Goal: Task Accomplishment & Management: Manage account settings

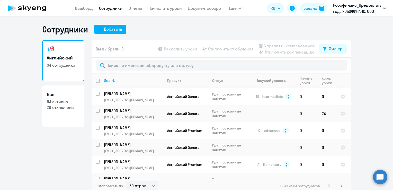
select select "30"
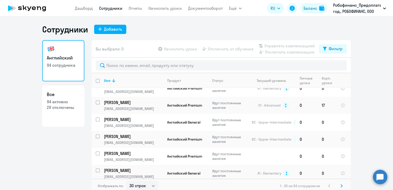
scroll to position [77, 0]
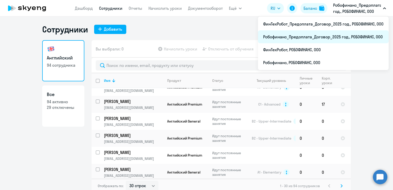
click at [318, 35] on li "Робофинанс_Предоплата_Договор_2025 год., РОБОФИНАНС, ООО" at bounding box center [323, 36] width 131 height 13
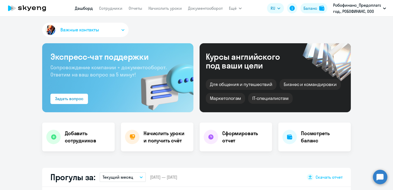
select select "30"
click at [110, 8] on link "Сотрудники" at bounding box center [110, 8] width 23 height 5
select select "30"
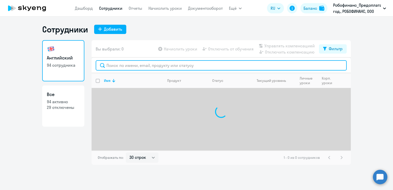
click at [121, 64] on input "text" at bounding box center [221, 65] width 251 height 10
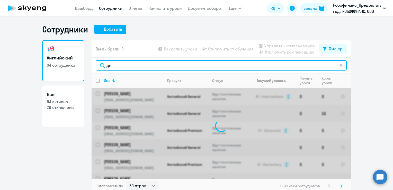
type input "д"
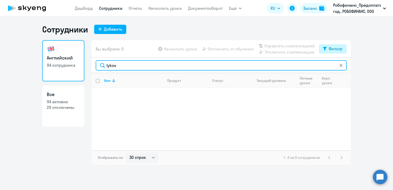
type input "lykov"
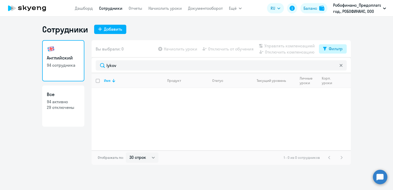
click at [322, 47] on button "Фильтр" at bounding box center [333, 48] width 28 height 9
click at [338, 66] on span at bounding box center [338, 65] width 9 height 5
click at [334, 66] on input "checkbox" at bounding box center [334, 65] width 0 height 0
checkbox input "true"
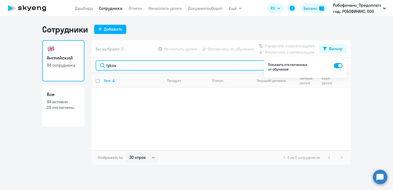
click at [131, 65] on input "lykov" at bounding box center [221, 65] width 251 height 10
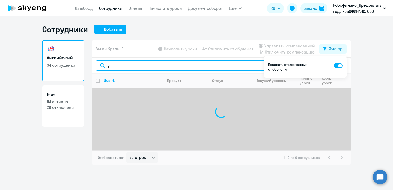
type input "l"
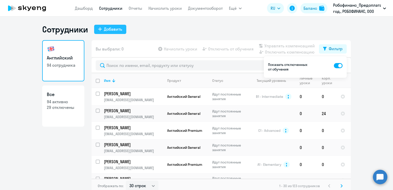
click at [105, 30] on div "Добавить" at bounding box center [113, 29] width 18 height 6
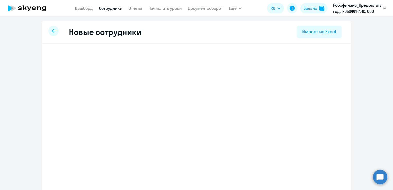
select select "english_adult_not_native_speaker"
select select "7"
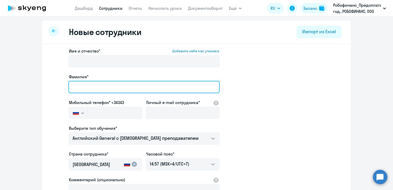
click at [104, 85] on input "Фамилия*" at bounding box center [143, 87] width 151 height 12
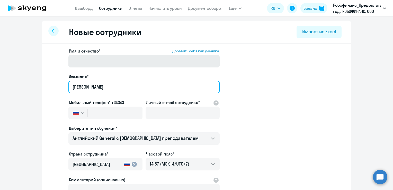
type input "[PERSON_NAME]"
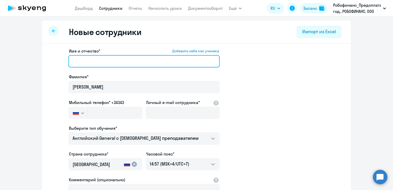
click at [79, 61] on input "Имя и отчество* Добавить себя как ученика" at bounding box center [143, 61] width 151 height 12
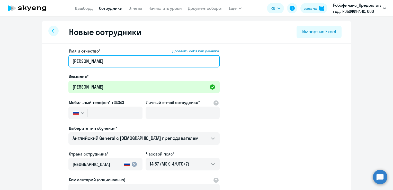
type input "[PERSON_NAME]"
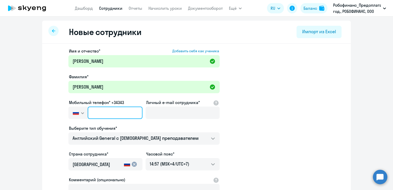
click at [118, 114] on input "text" at bounding box center [115, 113] width 55 height 12
paste input "[PHONE_NUMBER]"
type input "[PHONE_NUMBER]"
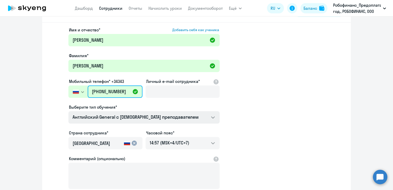
scroll to position [51, 0]
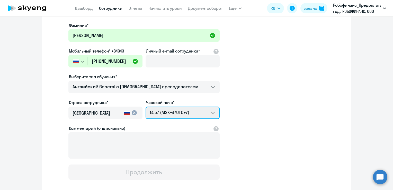
click at [203, 112] on select "20:57 (MSK-14/UTC-11) 21:57 (MSK-13/UTC-10) 22:57 (MSK-12/UTC-9) 23:57 (MSK-11/…" at bounding box center [183, 113] width 74 height 12
select select "1"
click at [146, 107] on select "20:57 (MSK-14/UTC-11) 21:57 (MSK-13/UTC-10) 22:57 (MSK-12/UTC-9) 23:57 (MSK-11/…" at bounding box center [183, 113] width 74 height 12
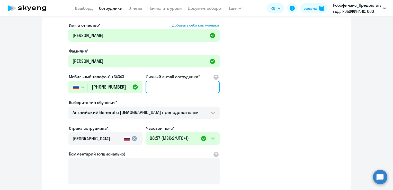
click at [179, 88] on input "Личный e-mail сотрудника*" at bounding box center [183, 87] width 74 height 12
paste input "[EMAIL_ADDRESS][DOMAIN_NAME]"
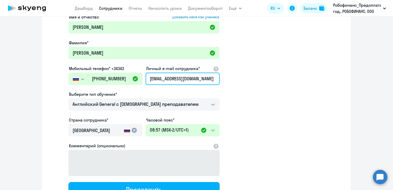
scroll to position [79, 0]
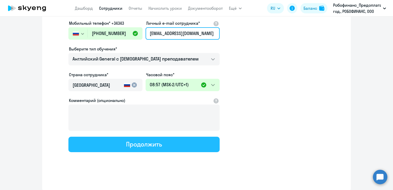
type input "[EMAIL_ADDRESS][DOMAIN_NAME]"
click at [172, 144] on button "Продолжить" at bounding box center [143, 144] width 151 height 15
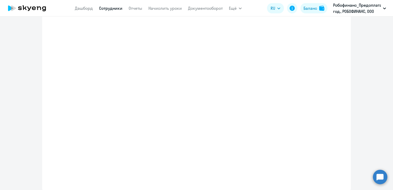
select select "english_adult_not_native_speaker"
select select "1"
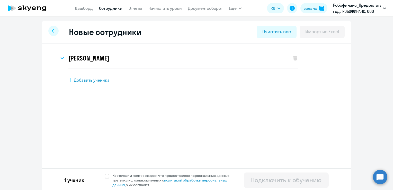
click at [107, 176] on span at bounding box center [107, 176] width 5 height 5
click at [105, 173] on input "Настоящим подтверждаю, что предоставляю персональные данные третьих лиц, ознако…" at bounding box center [105, 173] width 0 height 0
checkbox input "true"
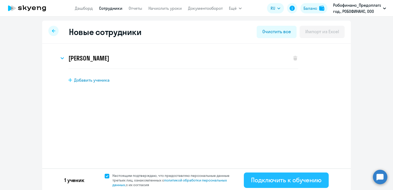
click at [288, 178] on div "Подключить к обучению" at bounding box center [286, 180] width 71 height 8
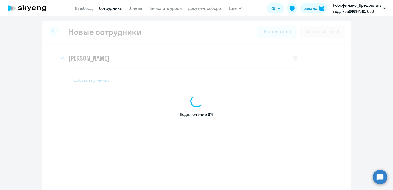
select select "english_adult_not_native_speaker"
select select "7"
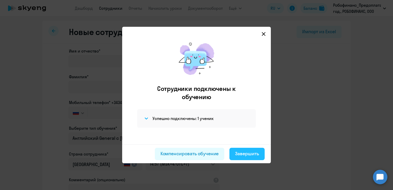
click at [245, 153] on div "Завершить" at bounding box center [247, 153] width 24 height 7
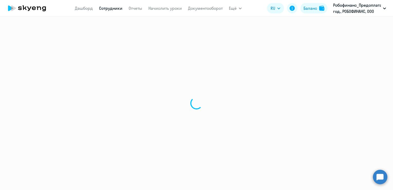
select select "30"
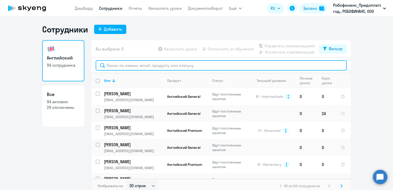
click at [131, 63] on input "text" at bounding box center [221, 65] width 251 height 10
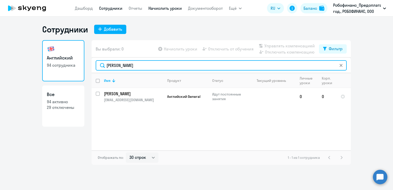
type input "[PERSON_NAME]"
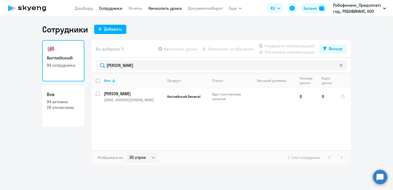
click at [154, 8] on link "Начислить уроки" at bounding box center [165, 8] width 33 height 5
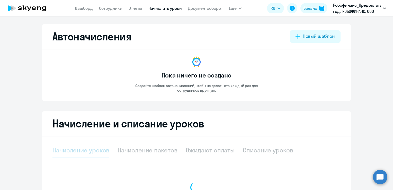
select select "10"
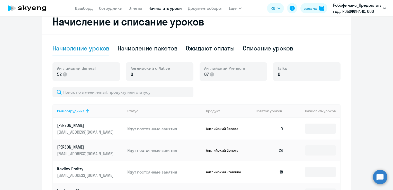
scroll to position [103, 0]
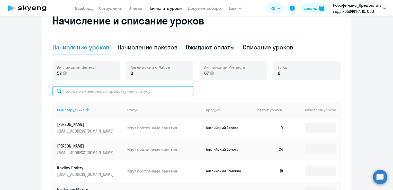
click at [126, 95] on input "text" at bounding box center [123, 91] width 141 height 10
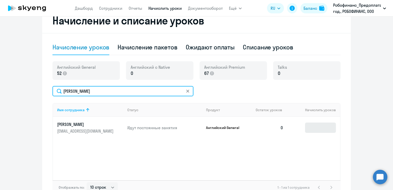
type input "[PERSON_NAME]"
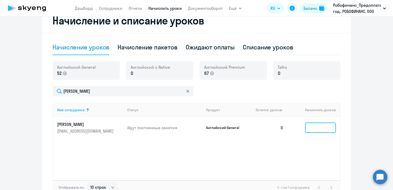
click at [315, 125] on input at bounding box center [320, 128] width 31 height 10
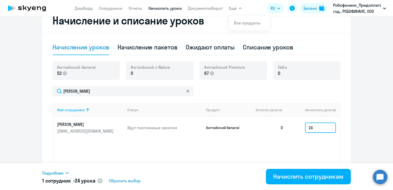
type input "2"
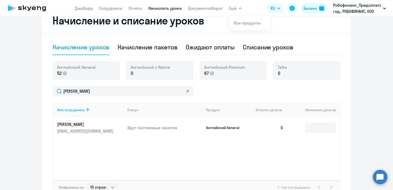
click at [93, 126] on p "[PERSON_NAME]" at bounding box center [86, 125] width 58 height 6
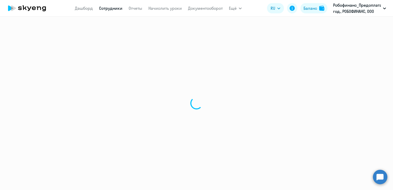
select select "english"
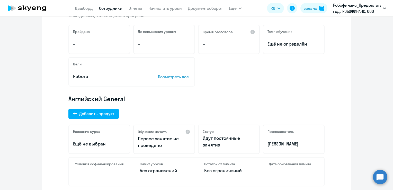
scroll to position [103, 0]
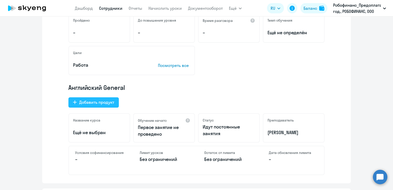
click at [98, 102] on div "Добавить продукт" at bounding box center [96, 102] width 35 height 6
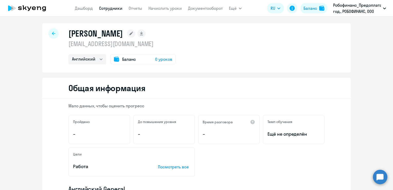
select select "english_adult_not_native_speaker_premium"
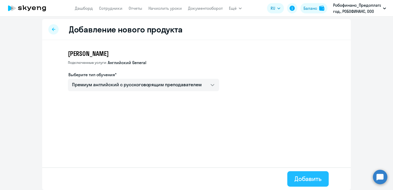
click at [307, 179] on div "Добавить" at bounding box center [308, 179] width 27 height 8
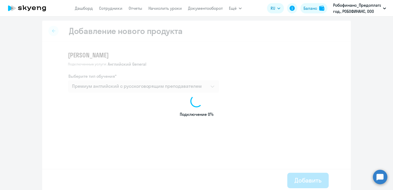
select select "english"
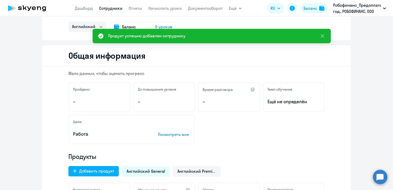
scroll to position [103, 0]
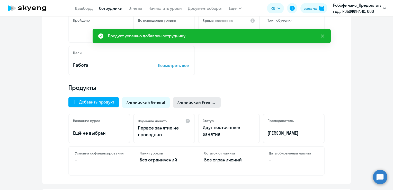
click at [193, 102] on span "Английский Premium" at bounding box center [197, 102] width 39 height 6
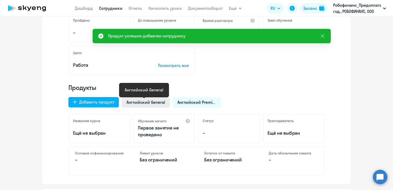
click at [140, 102] on span "Английский General" at bounding box center [146, 102] width 39 height 6
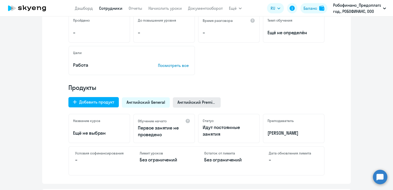
click at [195, 103] on span "Английский Premium" at bounding box center [197, 102] width 39 height 6
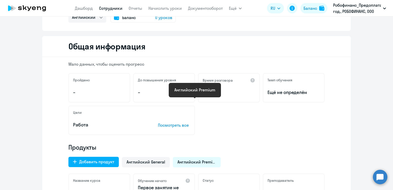
scroll to position [0, 0]
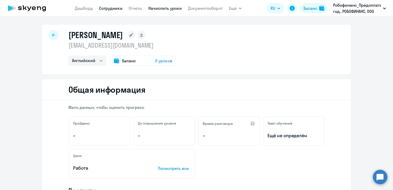
click at [167, 6] on link "Начислить уроки" at bounding box center [165, 8] width 33 height 5
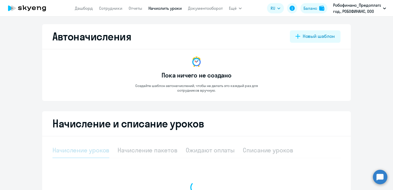
select select "10"
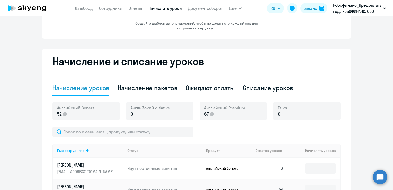
scroll to position [154, 0]
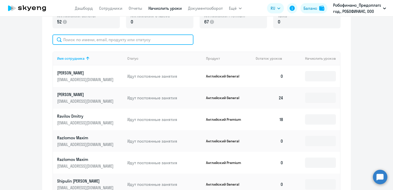
click at [127, 40] on input "text" at bounding box center [123, 39] width 141 height 10
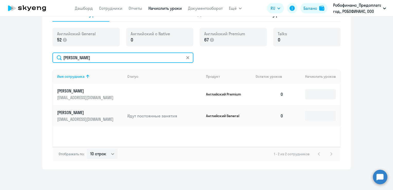
scroll to position [136, 0]
type input "[PERSON_NAME]"
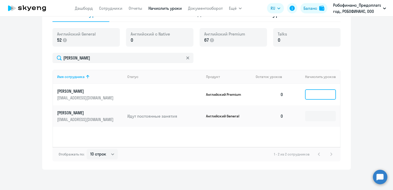
click at [317, 93] on input at bounding box center [320, 94] width 31 height 10
type input "2"
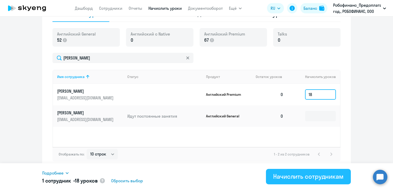
type input "18"
click at [305, 179] on div "Начислить сотрудникам" at bounding box center [308, 176] width 71 height 8
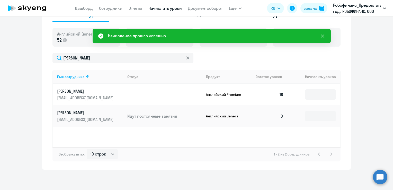
scroll to position [0, 0]
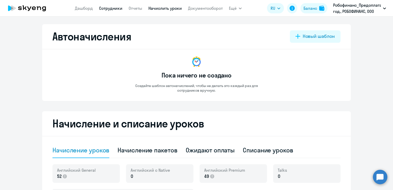
click at [117, 7] on link "Сотрудники" at bounding box center [110, 8] width 23 height 5
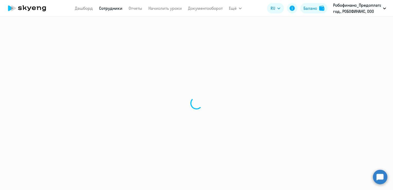
select select "30"
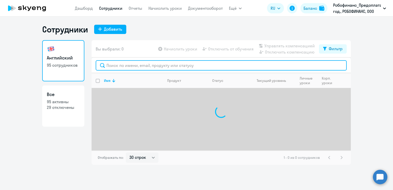
click at [134, 70] on input "text" at bounding box center [221, 65] width 251 height 10
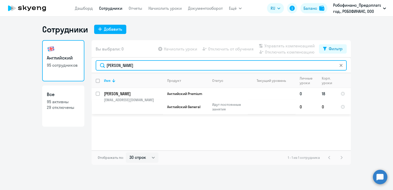
type input "[PERSON_NAME]"
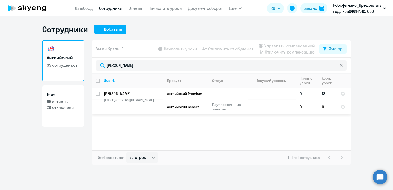
click at [98, 94] on input "select row 30811299" at bounding box center [101, 97] width 10 height 10
checkbox input "true"
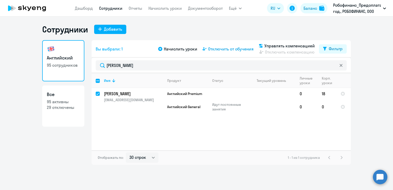
click at [217, 50] on span "Отключить от обучения" at bounding box center [231, 49] width 46 height 6
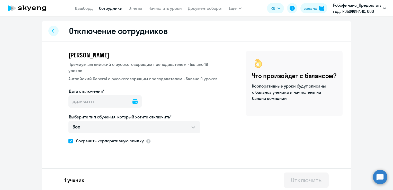
scroll to position [2, 0]
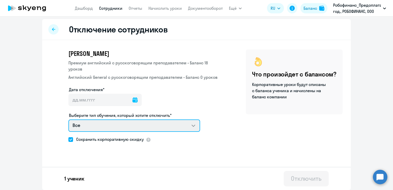
click at [179, 127] on select "Все Премиум английский с русскоговорящим преподавателем Английский General с [D…" at bounding box center [134, 125] width 132 height 12
select select "english_adult_not_native_speaker"
click at [68, 119] on select "Все Премиум английский с русскоговорящим преподавателем Английский General с [D…" at bounding box center [134, 125] width 132 height 12
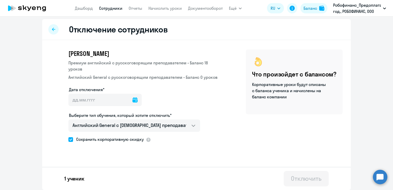
click at [133, 99] on icon at bounding box center [135, 99] width 5 height 5
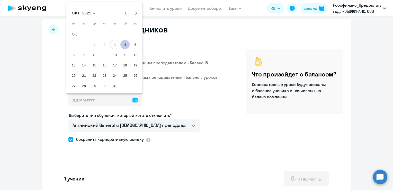
click at [123, 44] on span "4" at bounding box center [124, 44] width 9 height 9
type input "[DATE]"
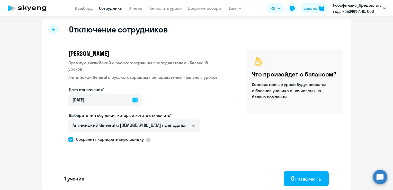
click at [68, 141] on span at bounding box center [70, 139] width 5 height 5
click at [68, 140] on input "Сохранить корпоративную скидку" at bounding box center [68, 139] width 0 height 0
checkbox input "false"
click at [302, 177] on div "Отключить" at bounding box center [306, 178] width 31 height 8
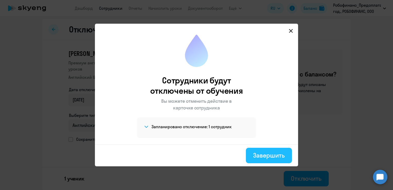
click at [272, 158] on div "Завершить" at bounding box center [269, 155] width 32 height 8
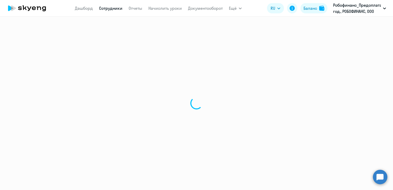
select select "30"
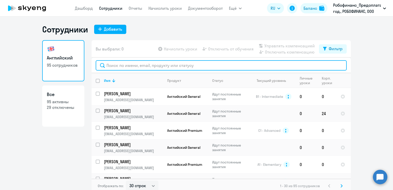
drag, startPoint x: 120, startPoint y: 65, endPoint x: 119, endPoint y: 63, distance: 2.6
click at [120, 65] on input "text" at bounding box center [221, 65] width 251 height 10
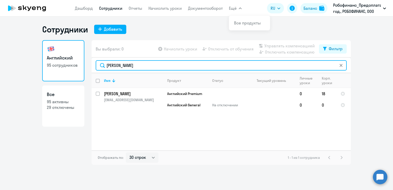
type input "[PERSON_NAME]"
